Goal: Information Seeking & Learning: Check status

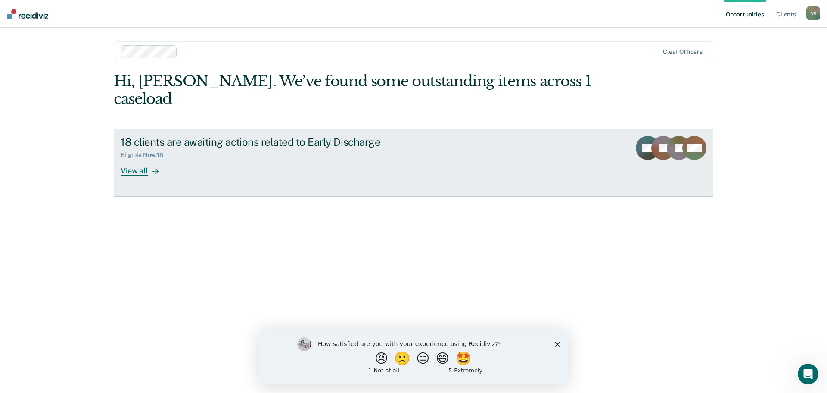
click at [287, 148] on div "Eligible Now : 18" at bounding box center [272, 153] width 302 height 11
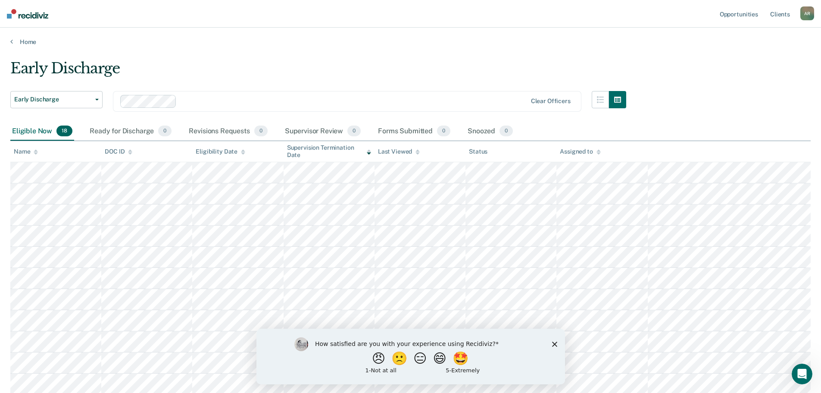
click at [27, 150] on div "Name" at bounding box center [26, 151] width 24 height 7
